Goal: Navigation & Orientation: Understand site structure

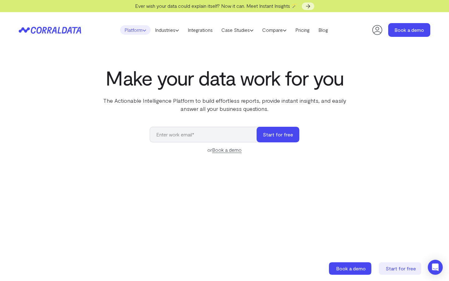
click at [130, 31] on link "Platform" at bounding box center [135, 29] width 31 height 9
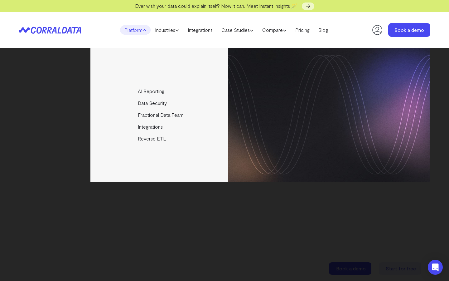
click at [130, 31] on link "Platform" at bounding box center [135, 29] width 31 height 9
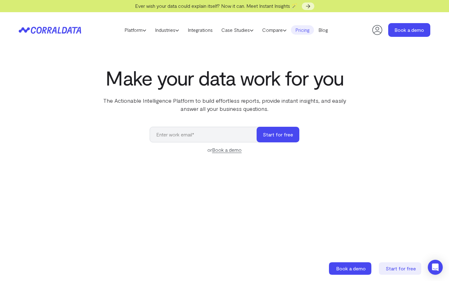
click at [303, 33] on link "Pricing" at bounding box center [302, 29] width 23 height 9
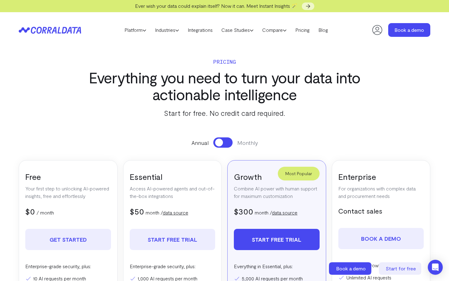
click at [47, 30] on icon at bounding box center [50, 30] width 62 height 7
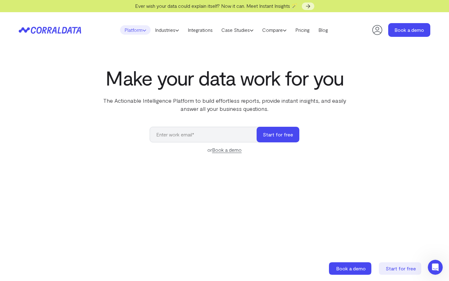
click at [123, 30] on link "Platform" at bounding box center [135, 29] width 31 height 9
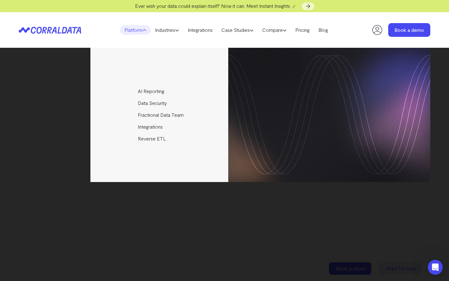
click at [123, 30] on link "Platform" at bounding box center [135, 29] width 31 height 9
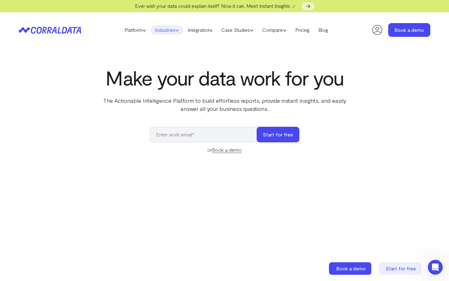
click at [168, 29] on link "Industries" at bounding box center [167, 29] width 33 height 9
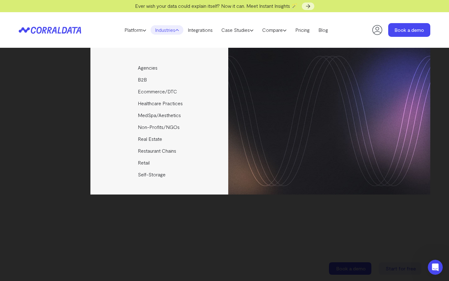
click at [168, 29] on link "Industries" at bounding box center [167, 29] width 33 height 9
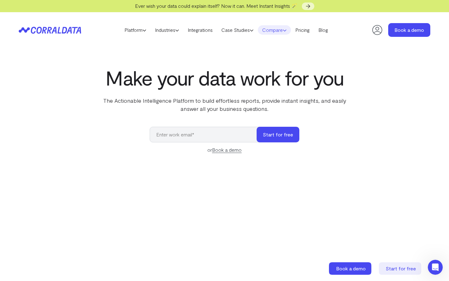
click at [283, 30] on link "Compare" at bounding box center [274, 29] width 33 height 9
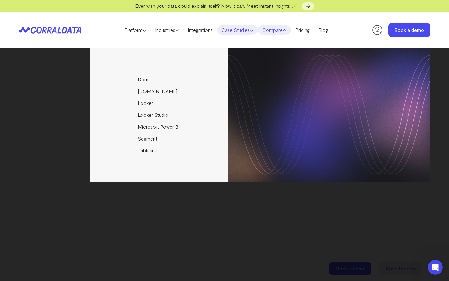
click at [248, 29] on link "Case Studies" at bounding box center [237, 29] width 41 height 9
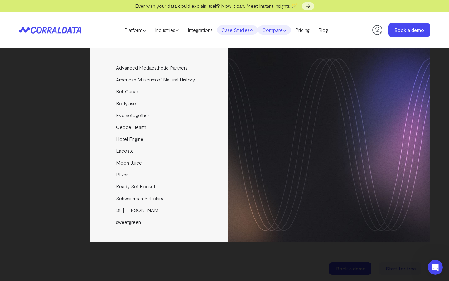
click at [280, 29] on link "Compare" at bounding box center [274, 29] width 33 height 9
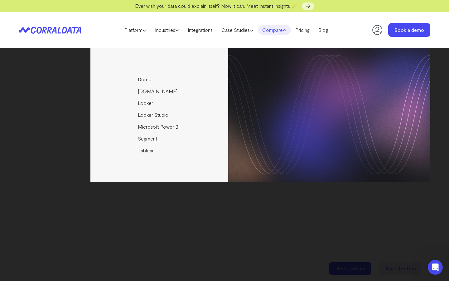
click at [280, 29] on link "Compare" at bounding box center [274, 29] width 33 height 9
